Goal: Task Accomplishment & Management: Manage account settings

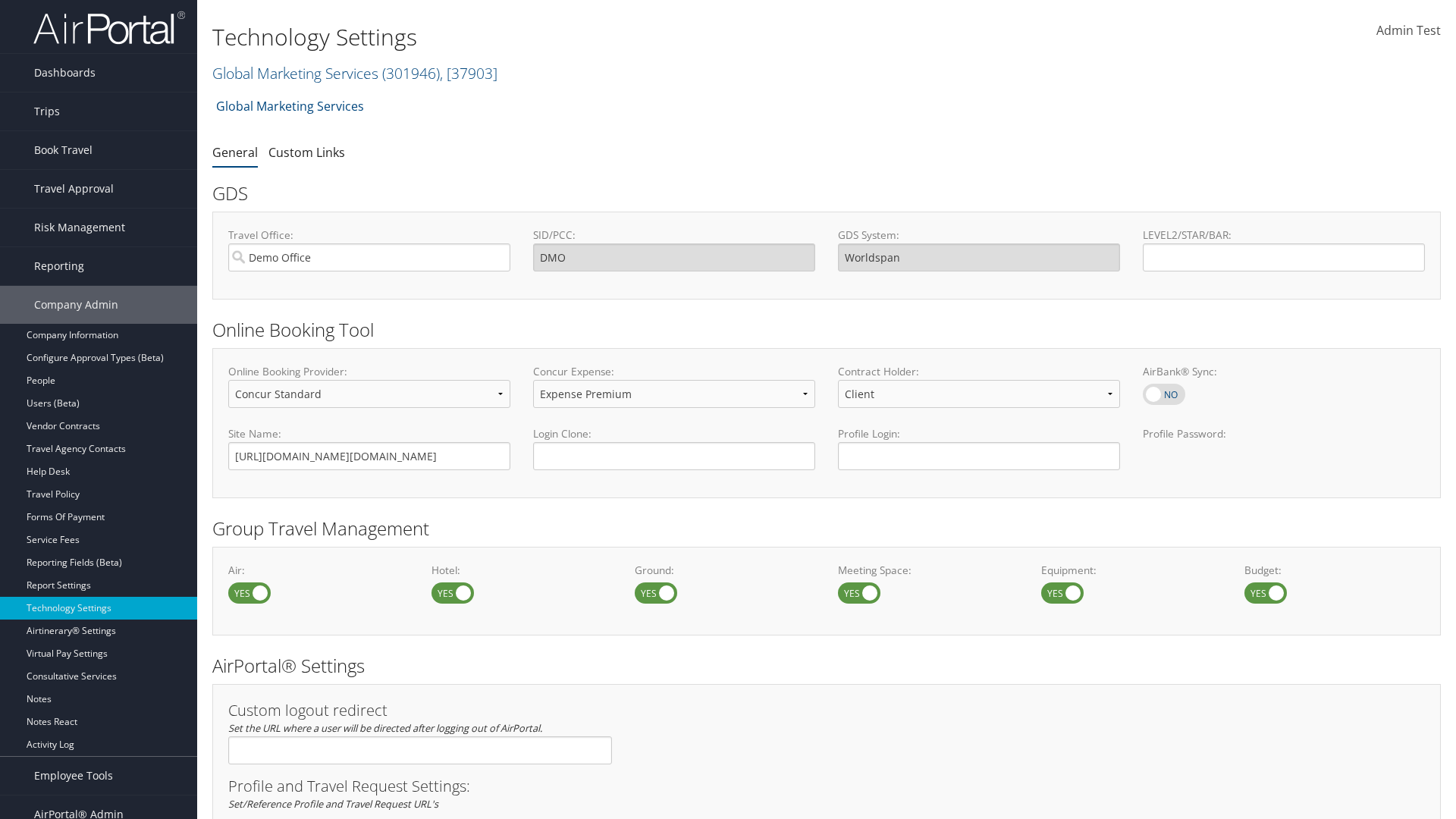
click at [453, 592] on label at bounding box center [453, 592] width 43 height 21
click at [449, 592] on input "checkbox" at bounding box center [444, 594] width 10 height 10
checkbox input "false"
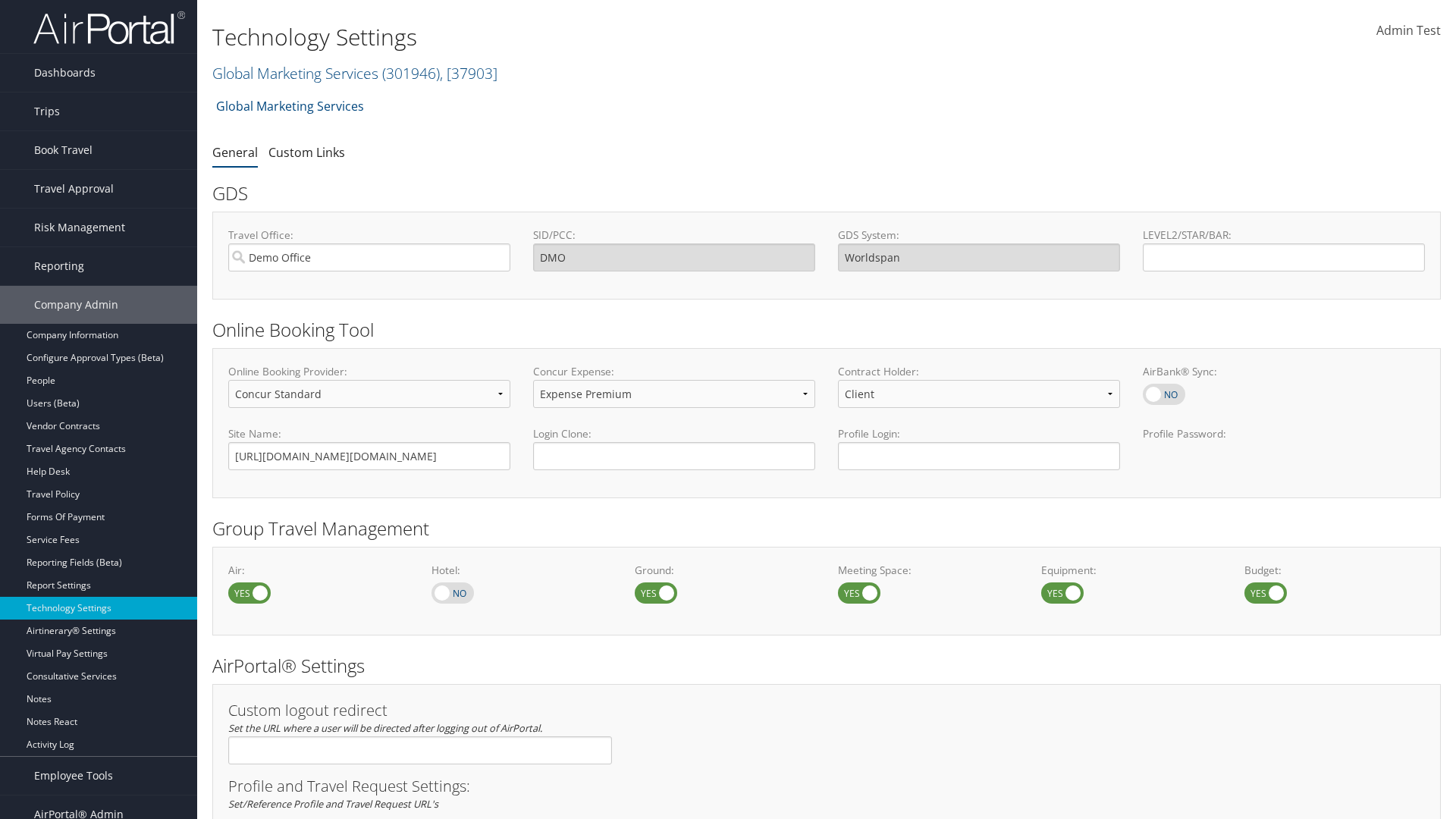
scroll to position [851, 0]
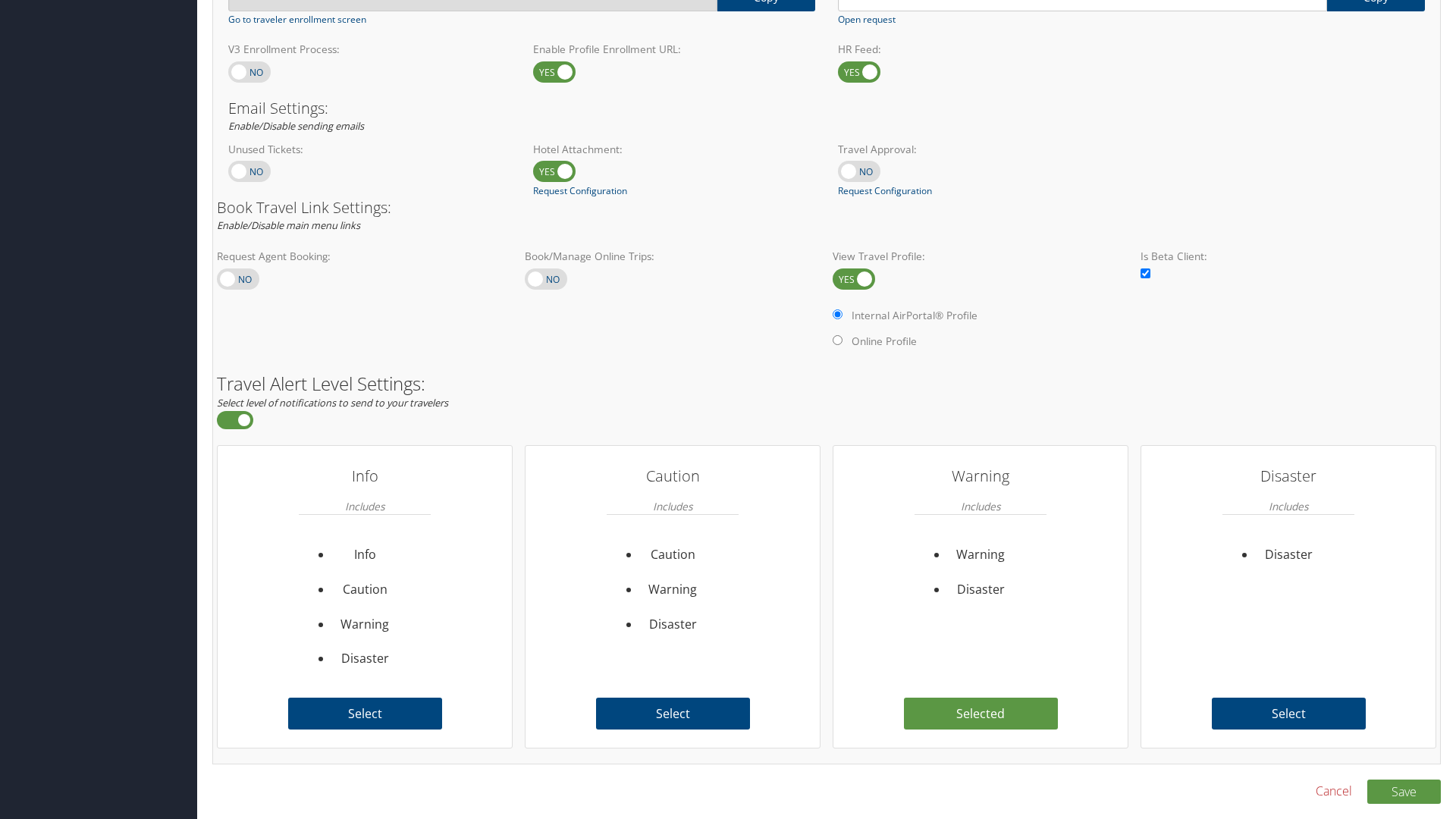
checkbox input "true"
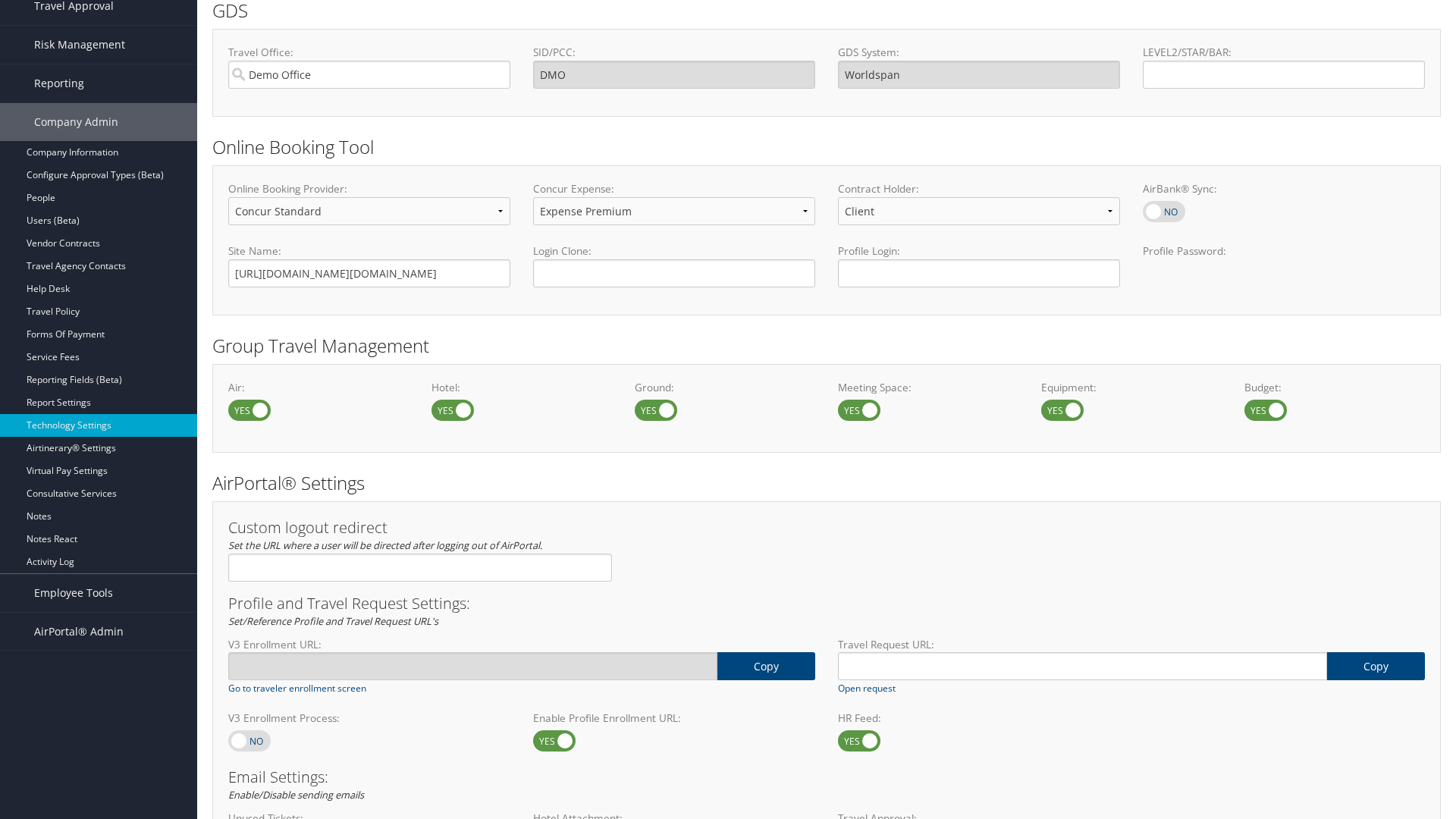
scroll to position [851, 0]
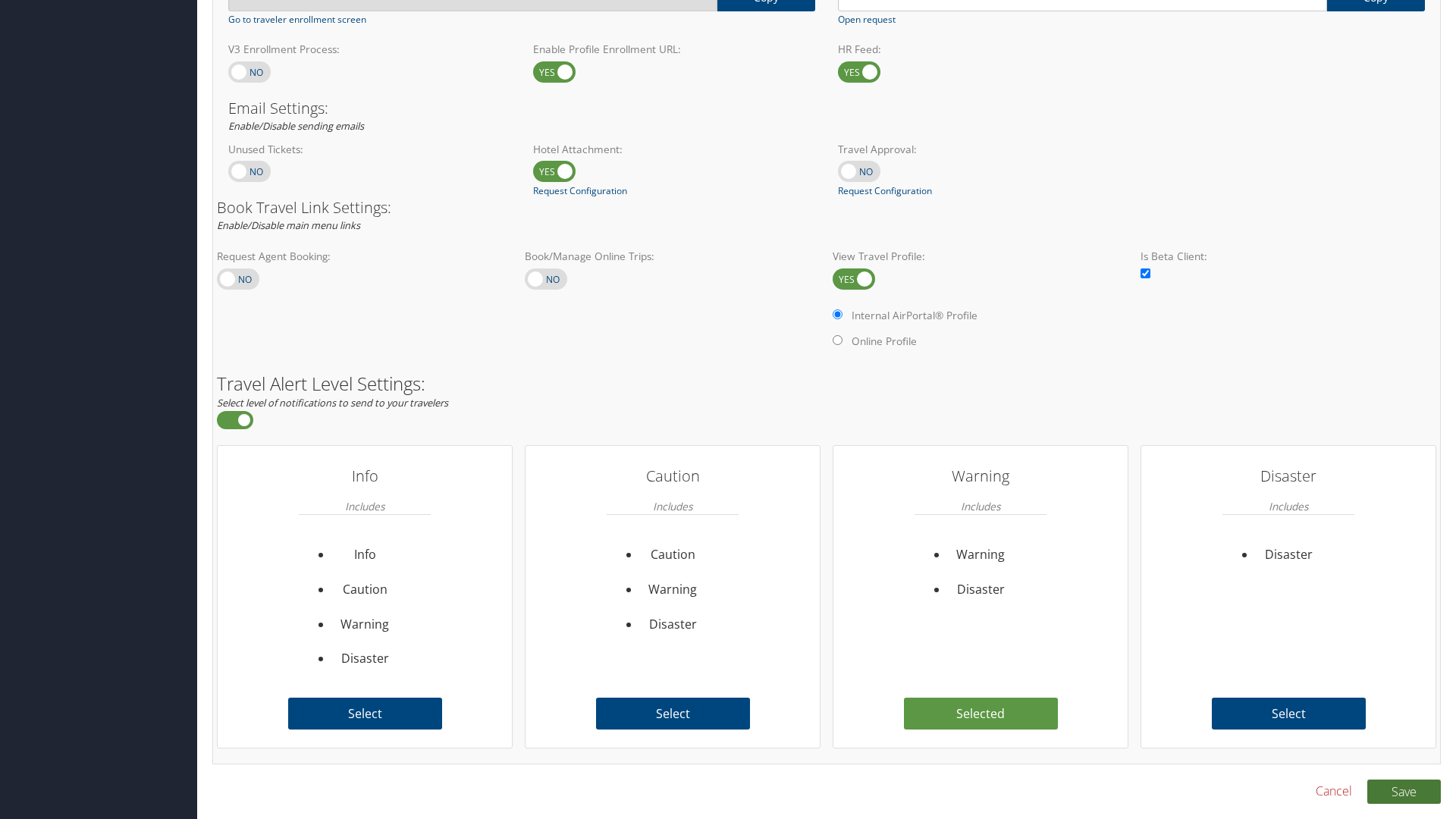
click at [1404, 791] on button "Save" at bounding box center [1403, 791] width 73 height 24
